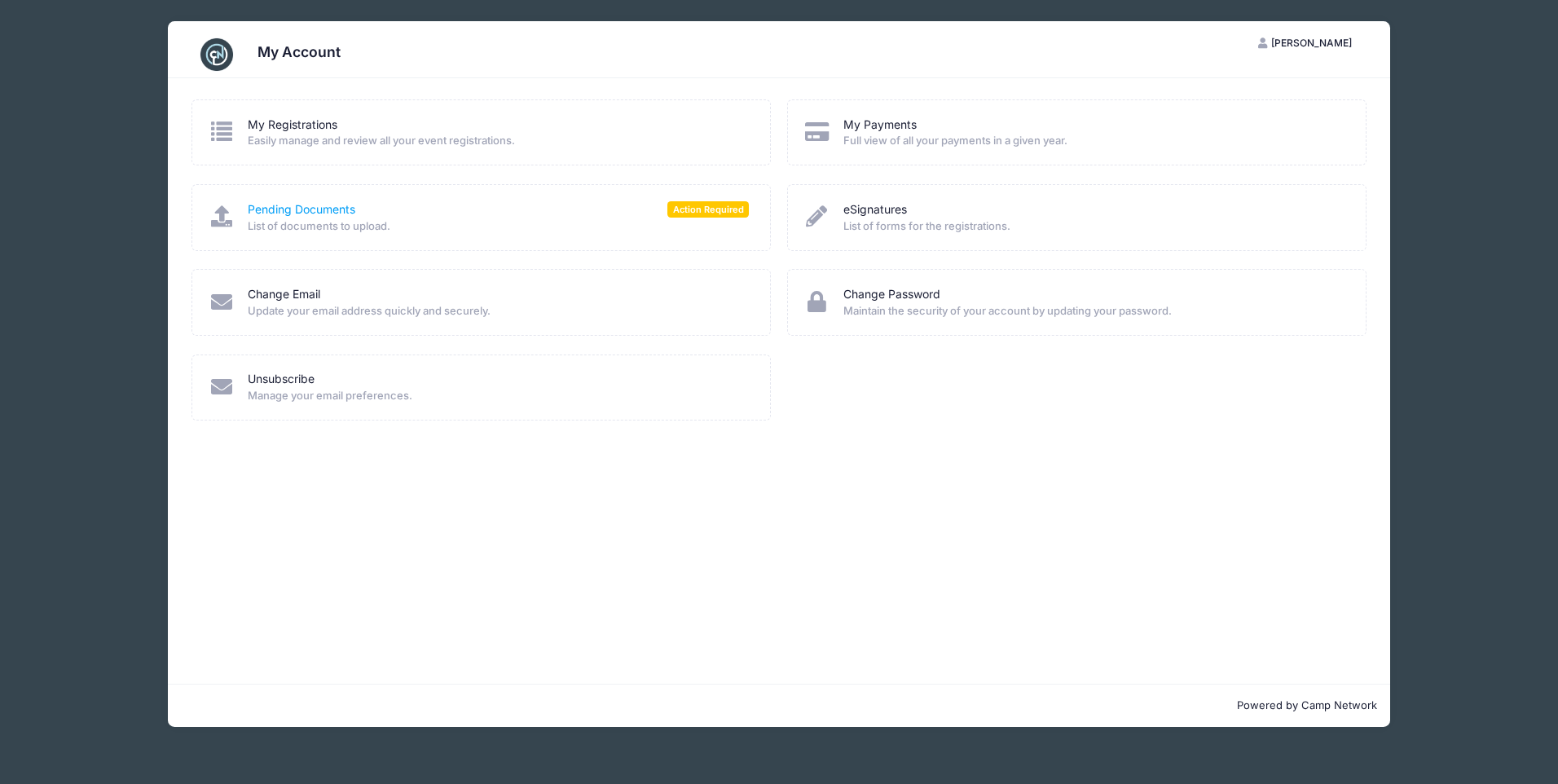
click at [297, 211] on link "Pending Documents" at bounding box center [301, 210] width 108 height 17
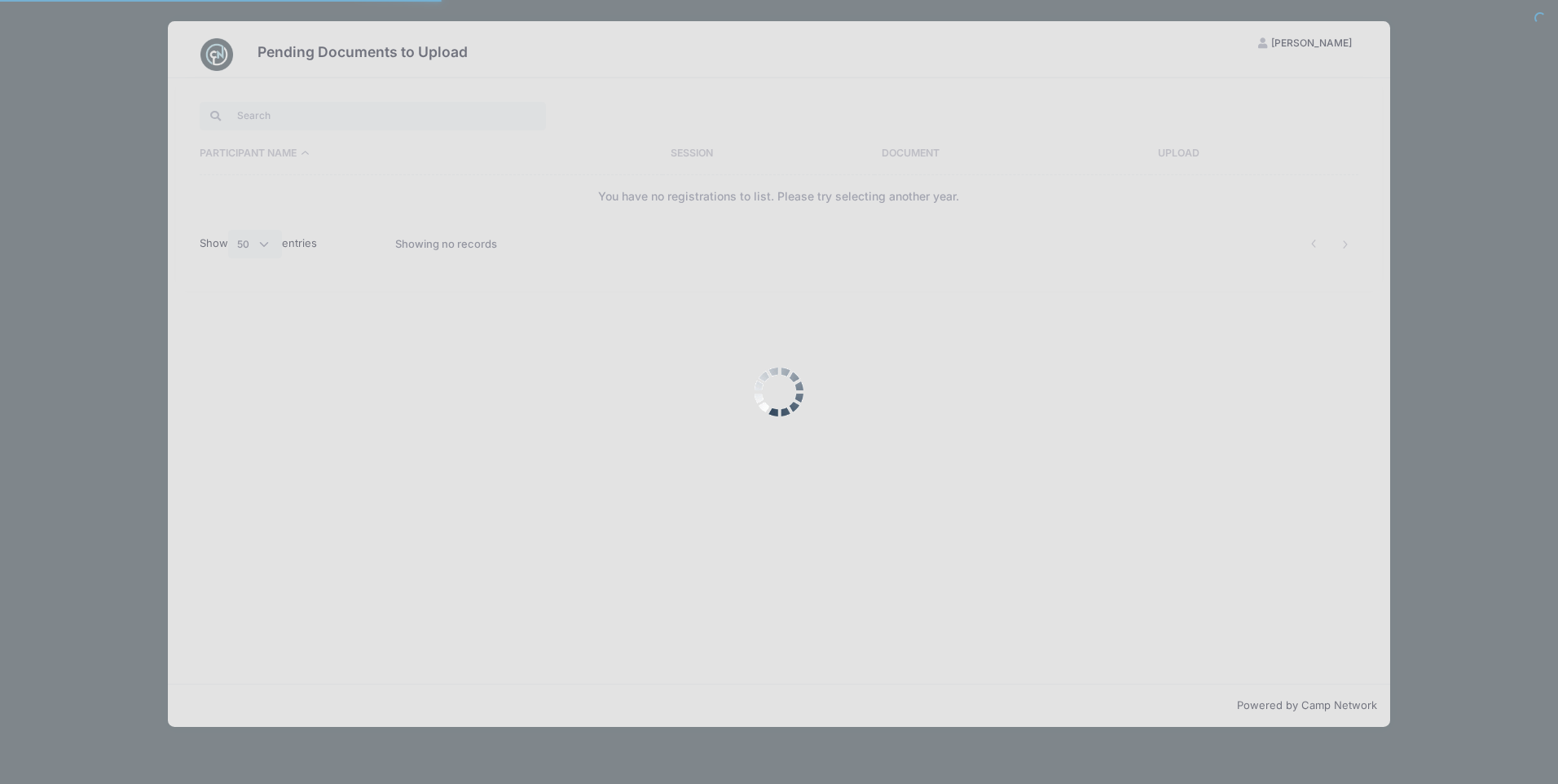
select select "50"
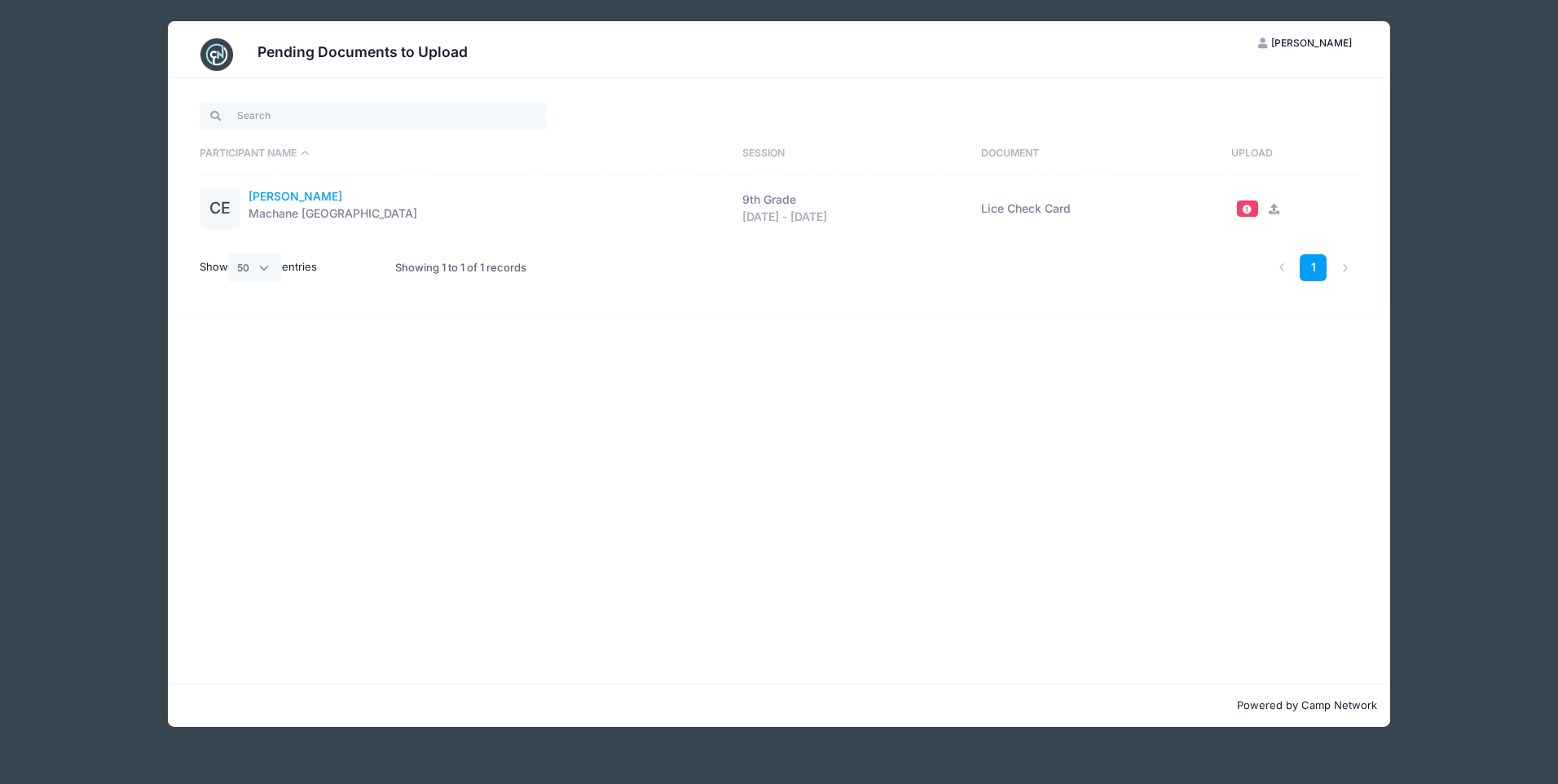
click at [298, 193] on link "Chaya Eisikovic" at bounding box center [295, 197] width 94 height 17
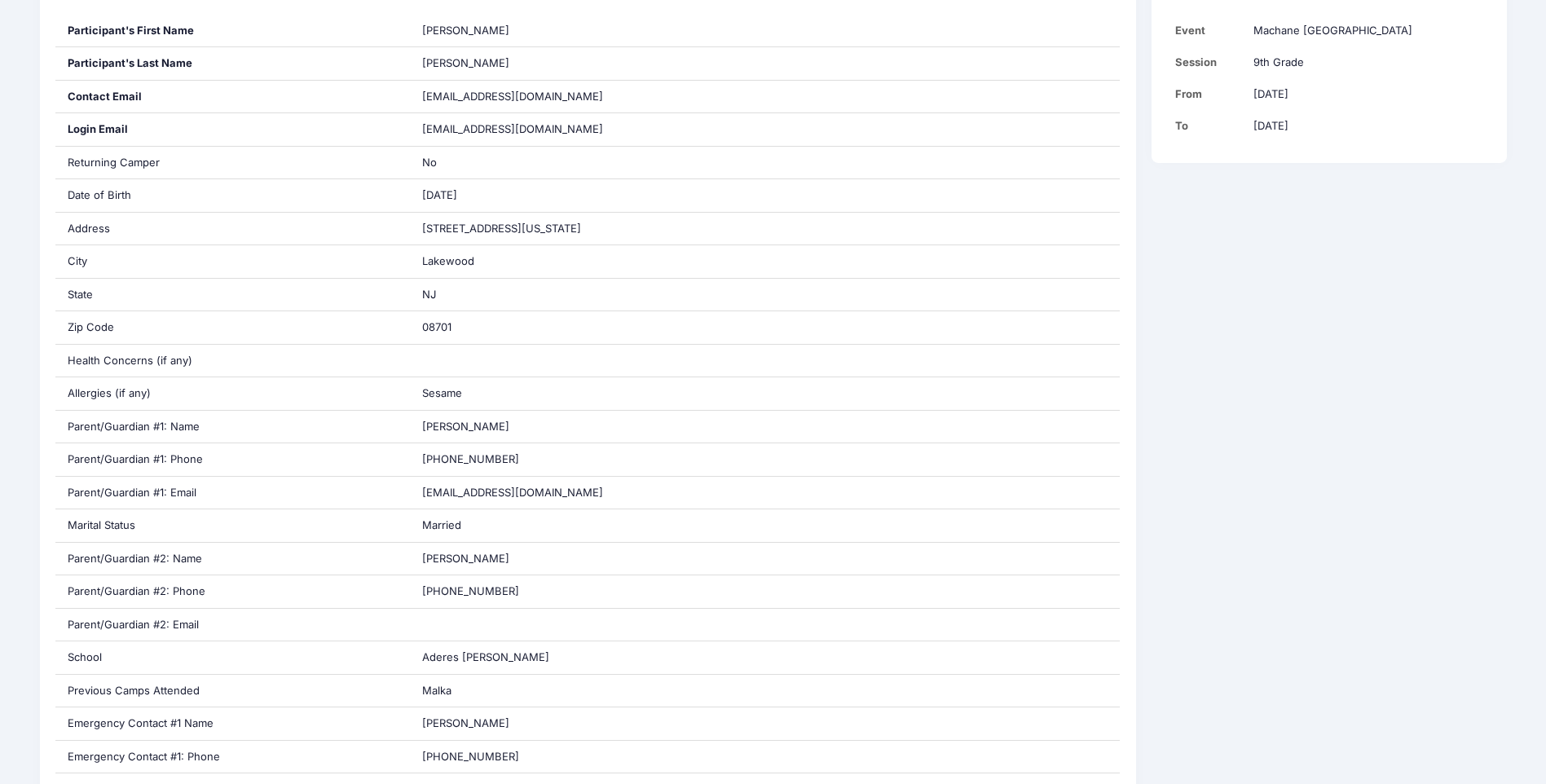
scroll to position [373, 0]
